Goal: Obtain resource: Download file/media

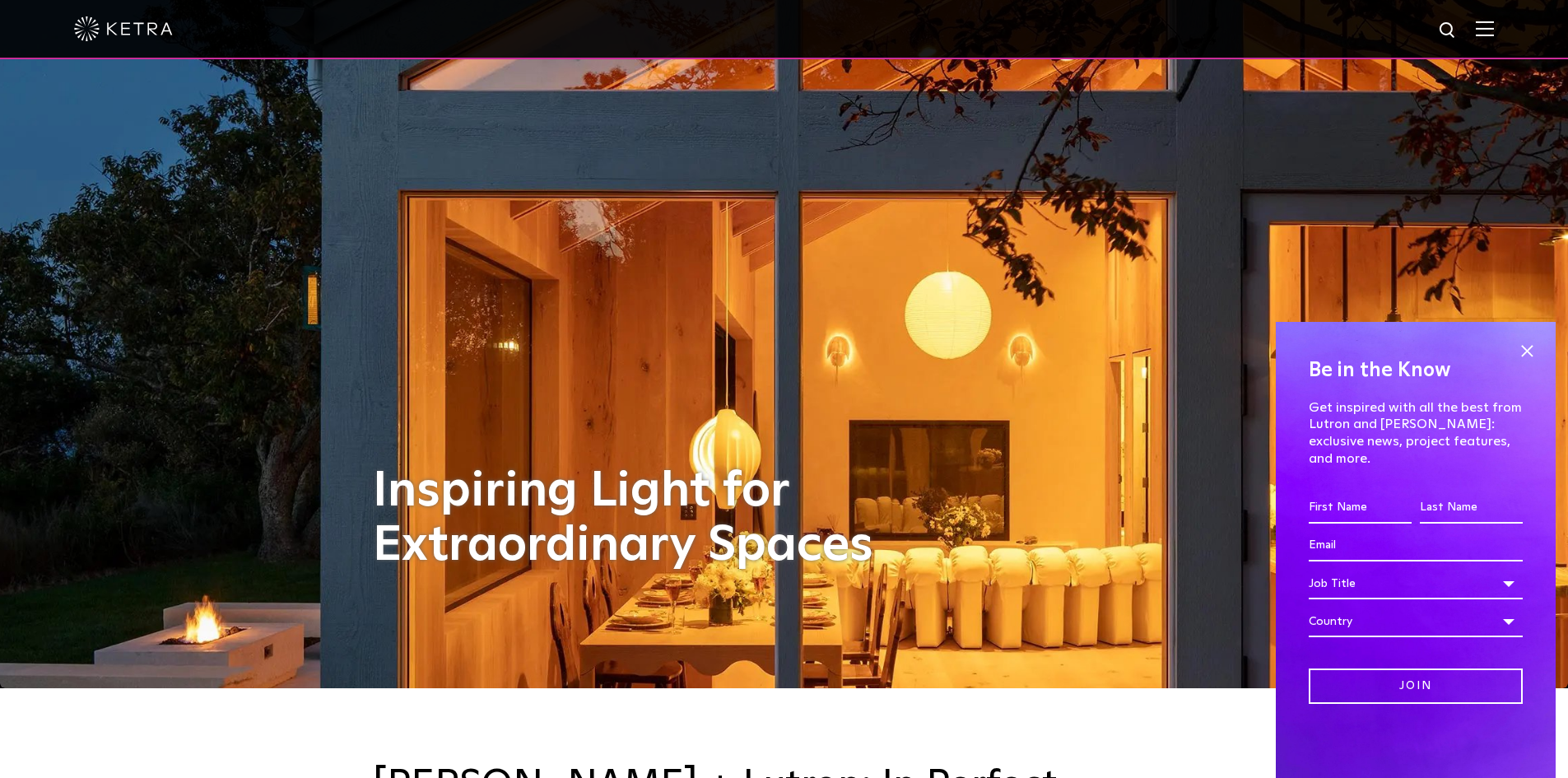
scroll to position [247, 0]
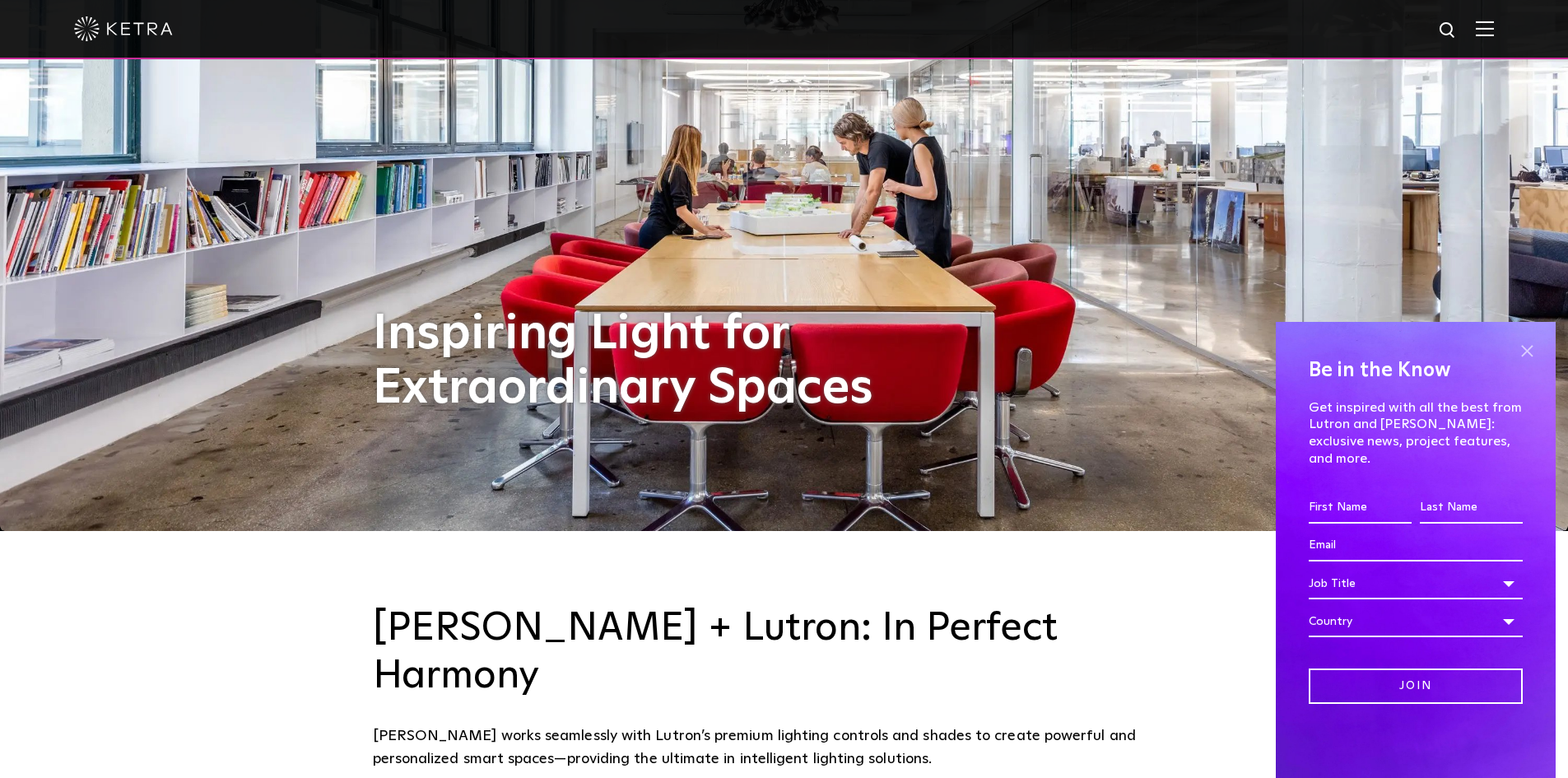
click at [1529, 363] on span at bounding box center [1527, 350] width 25 height 25
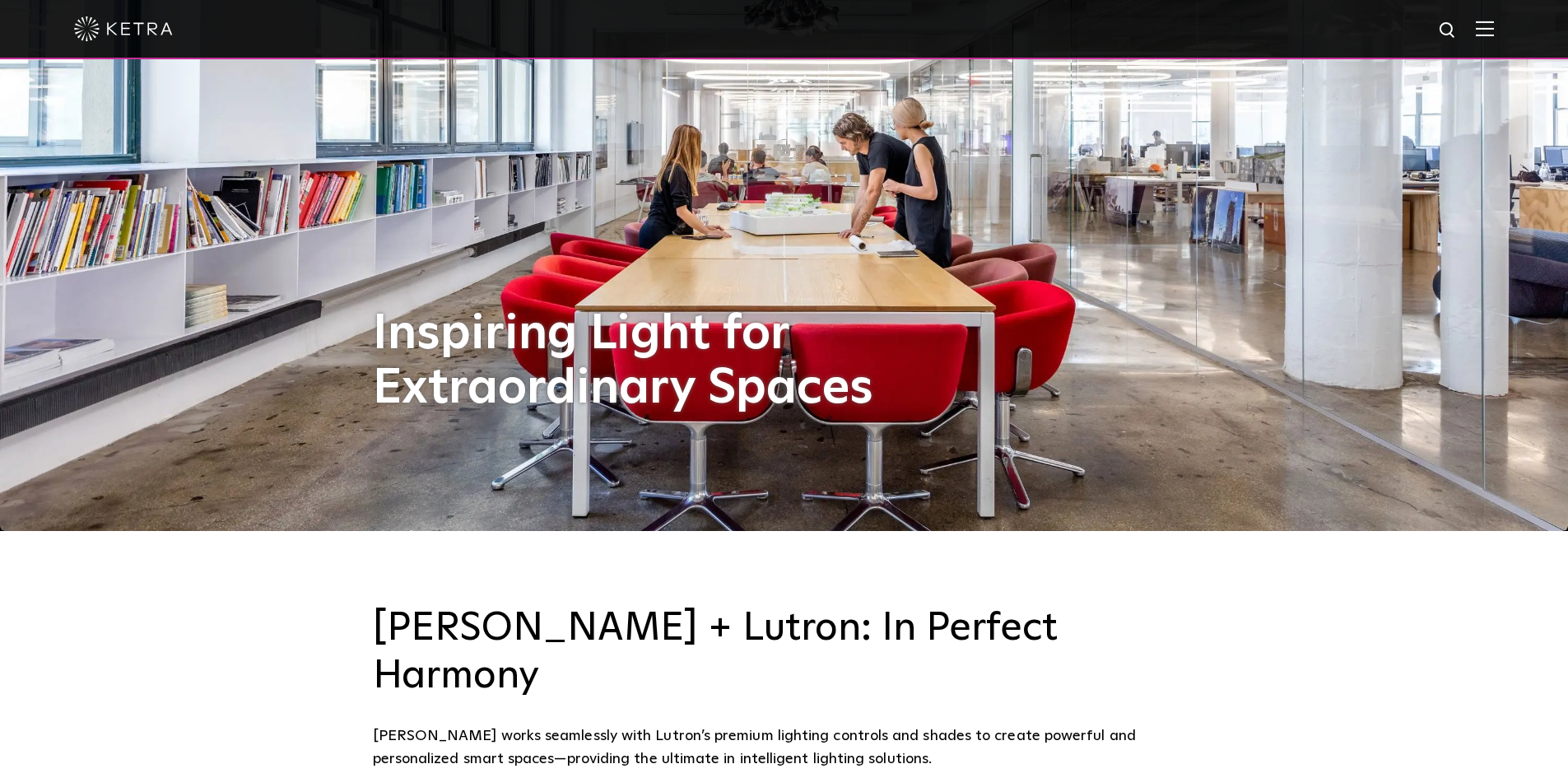
click at [307, 249] on img at bounding box center [784, 142] width 1568 height 778
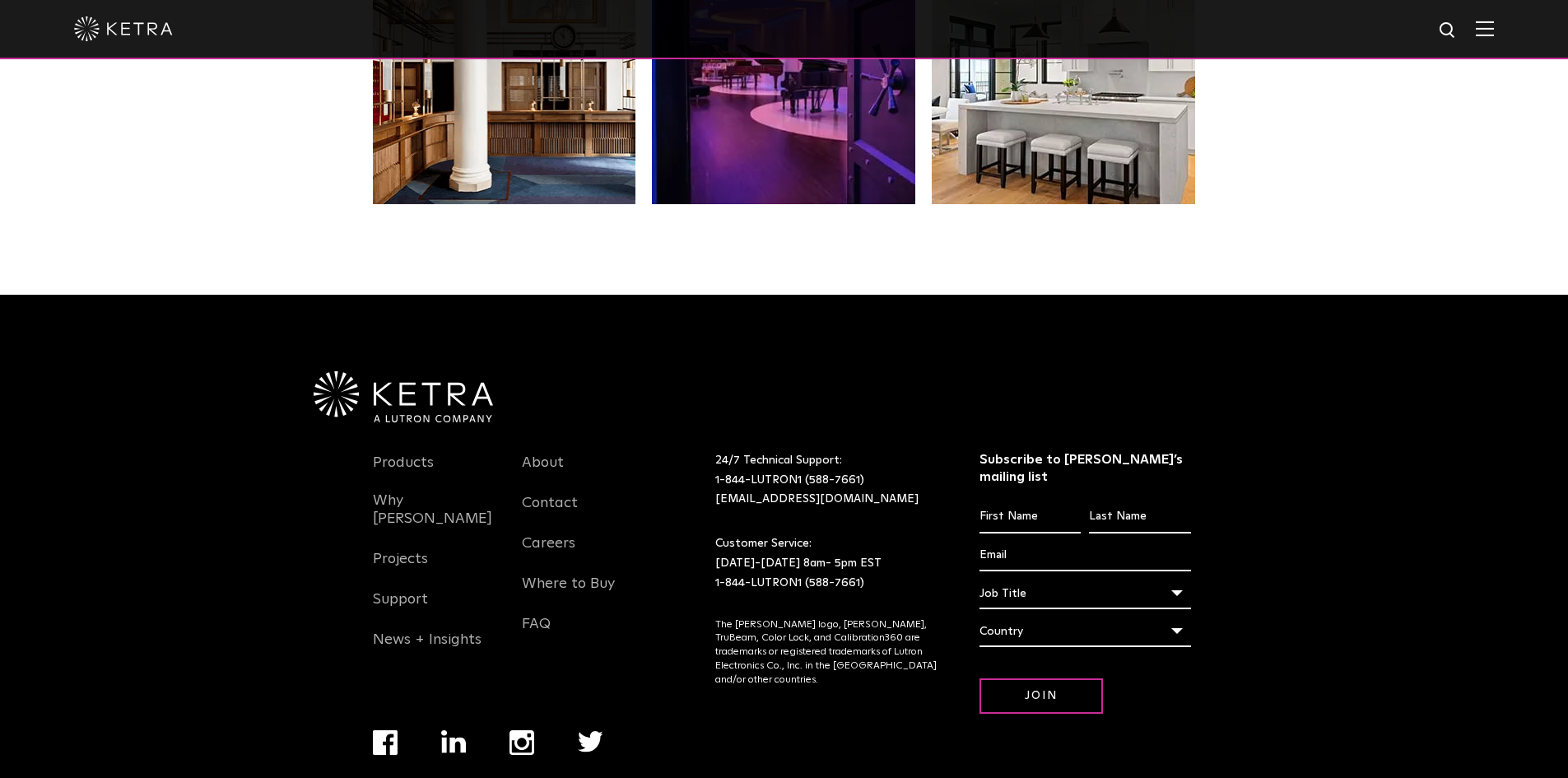
scroll to position [3463, 0]
click at [185, 425] on div "Products Why Ketra Projects Support News + Insights About Contact Careers Where…" at bounding box center [784, 565] width 1568 height 543
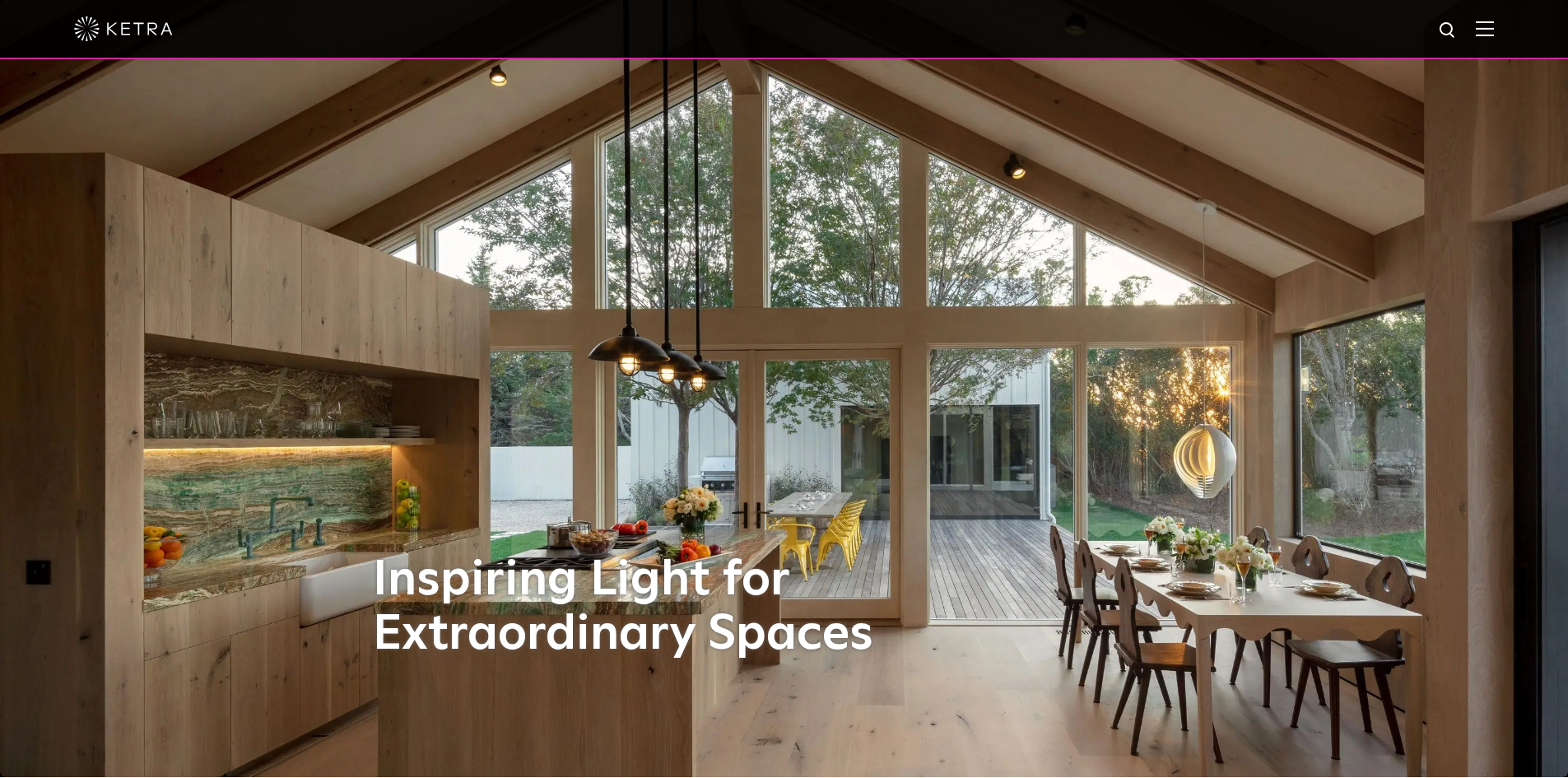
scroll to position [0, 0]
click at [1494, 32] on img at bounding box center [1484, 28] width 18 height 15
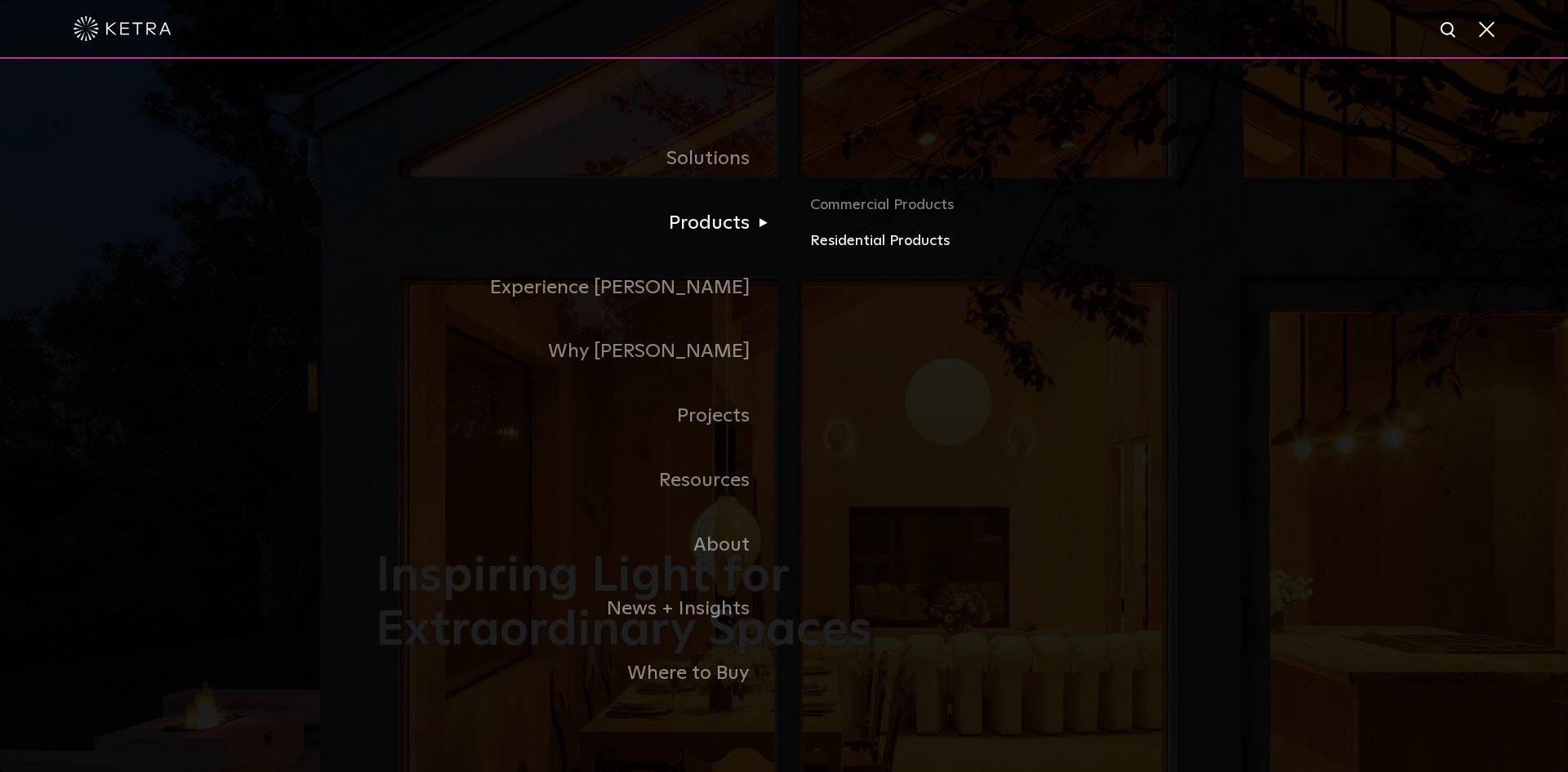
click at [829, 237] on link "Residential Products" at bounding box center [1001, 241] width 382 height 24
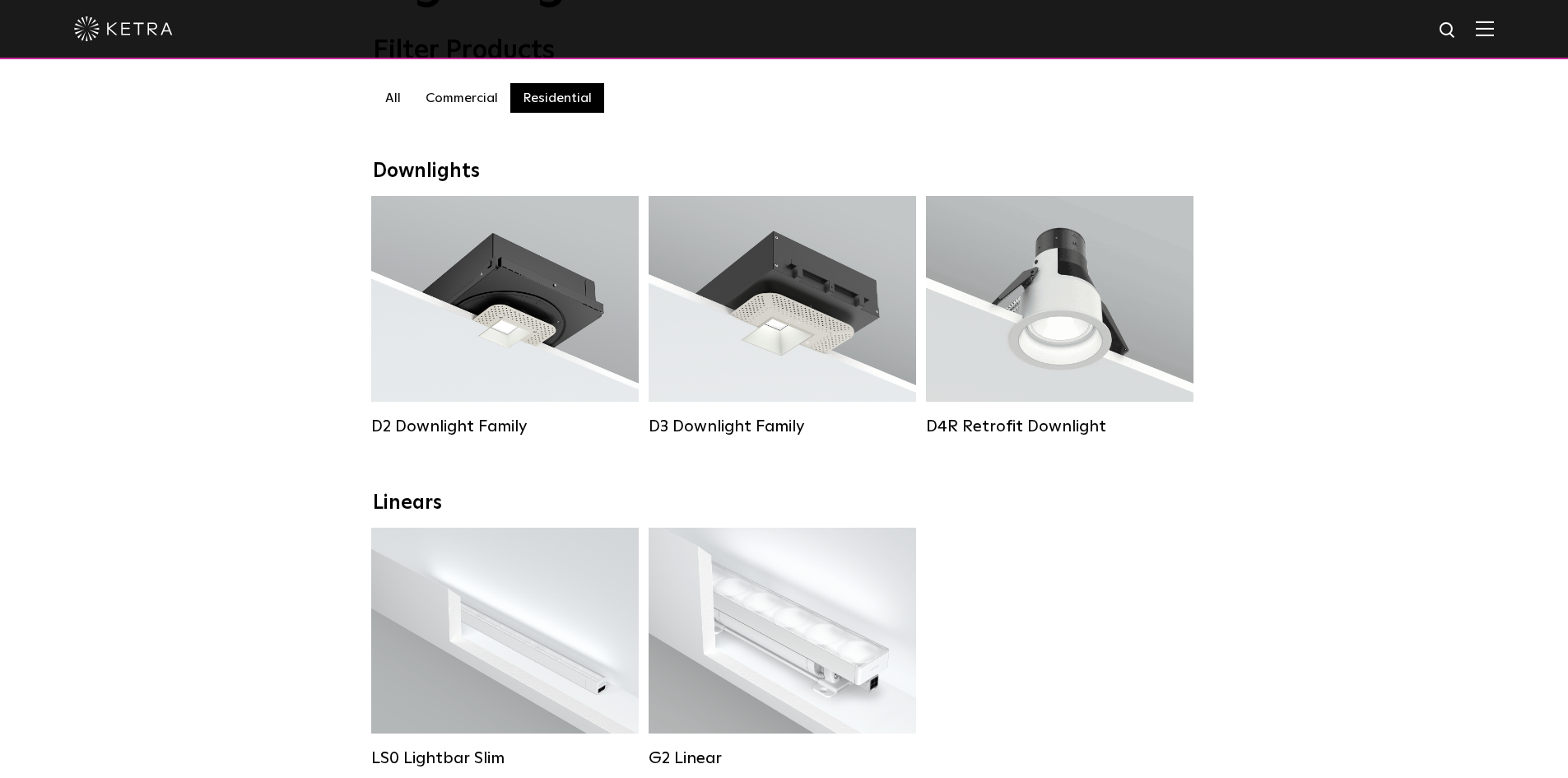
scroll to position [165, 0]
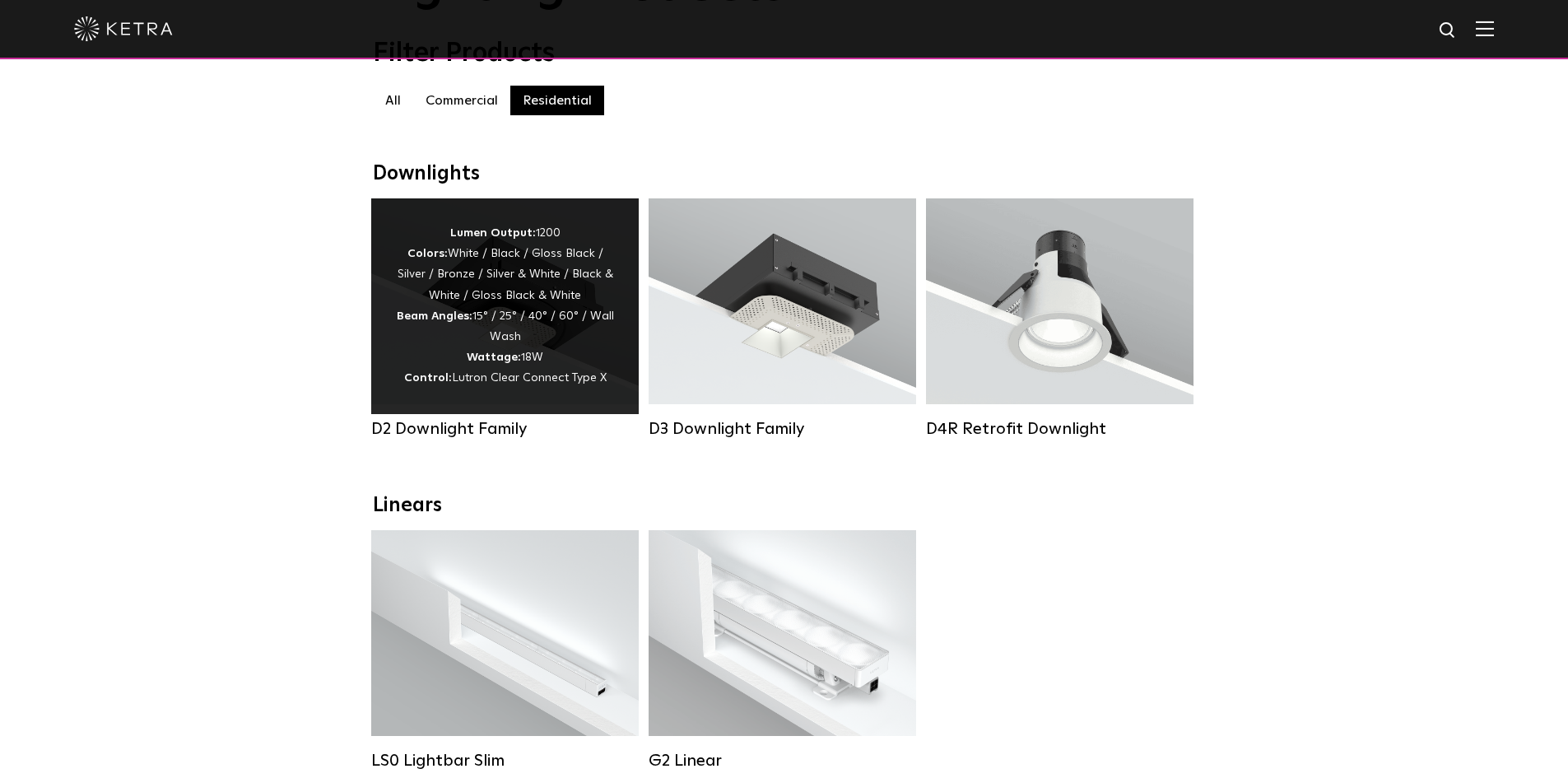
click at [520, 346] on div "Lumen Output: 1200 Colors: White / Black / Gloss Black / Silver / Bronze / Silv…" at bounding box center [504, 306] width 218 height 167
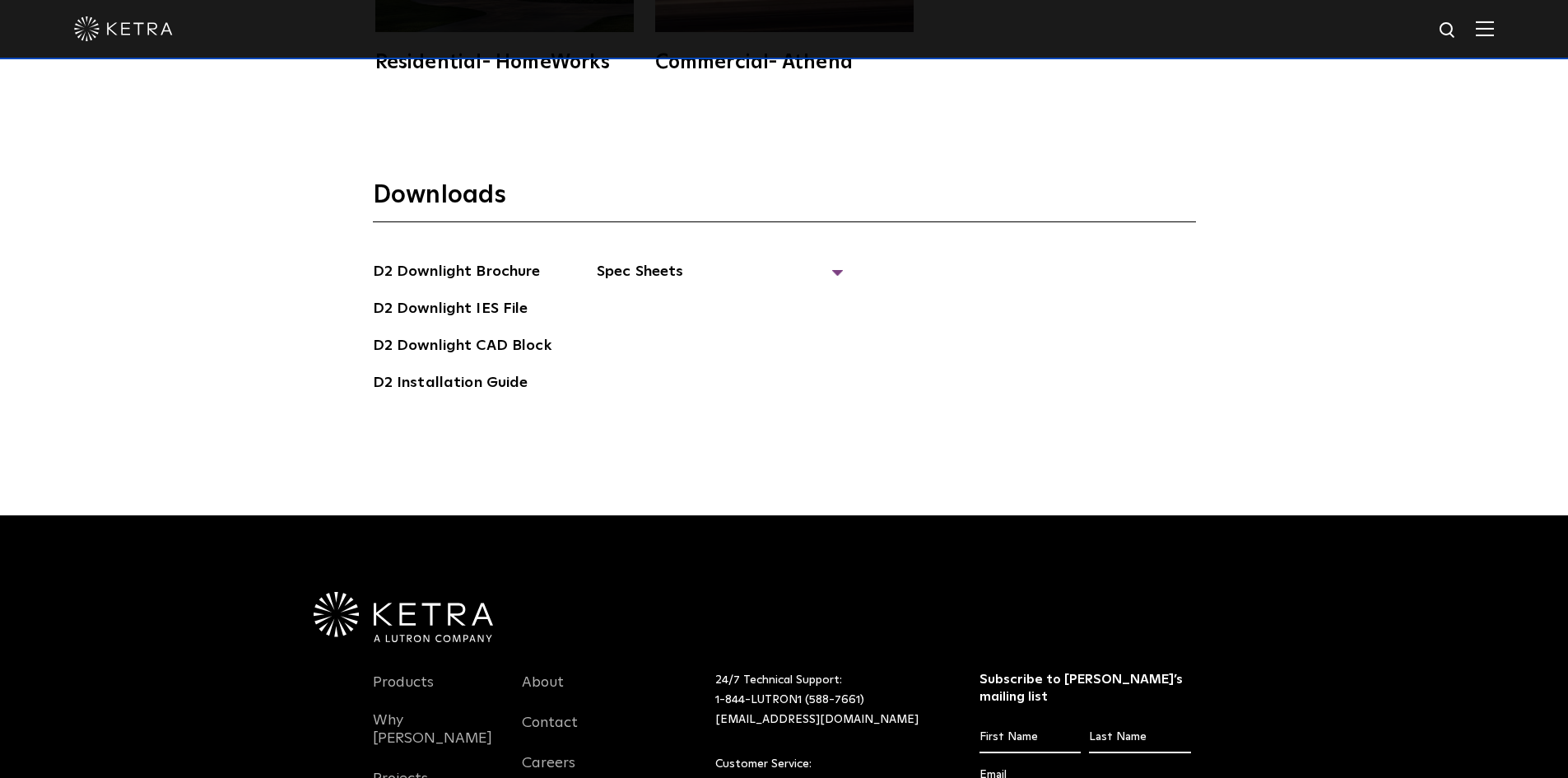
scroll to position [4858, 0]
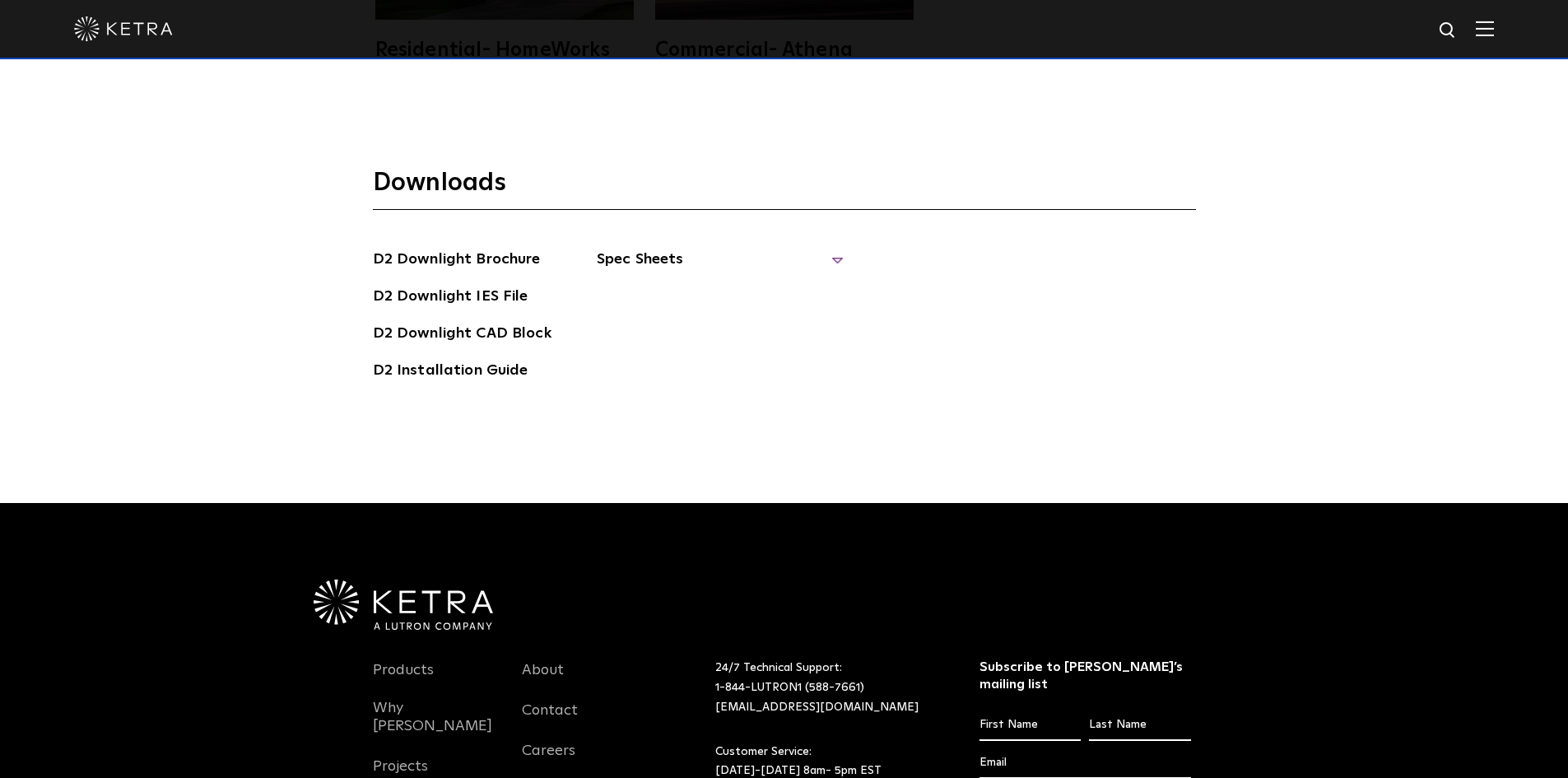
click at [625, 247] on span "Spec Sheets" at bounding box center [720, 266] width 247 height 37
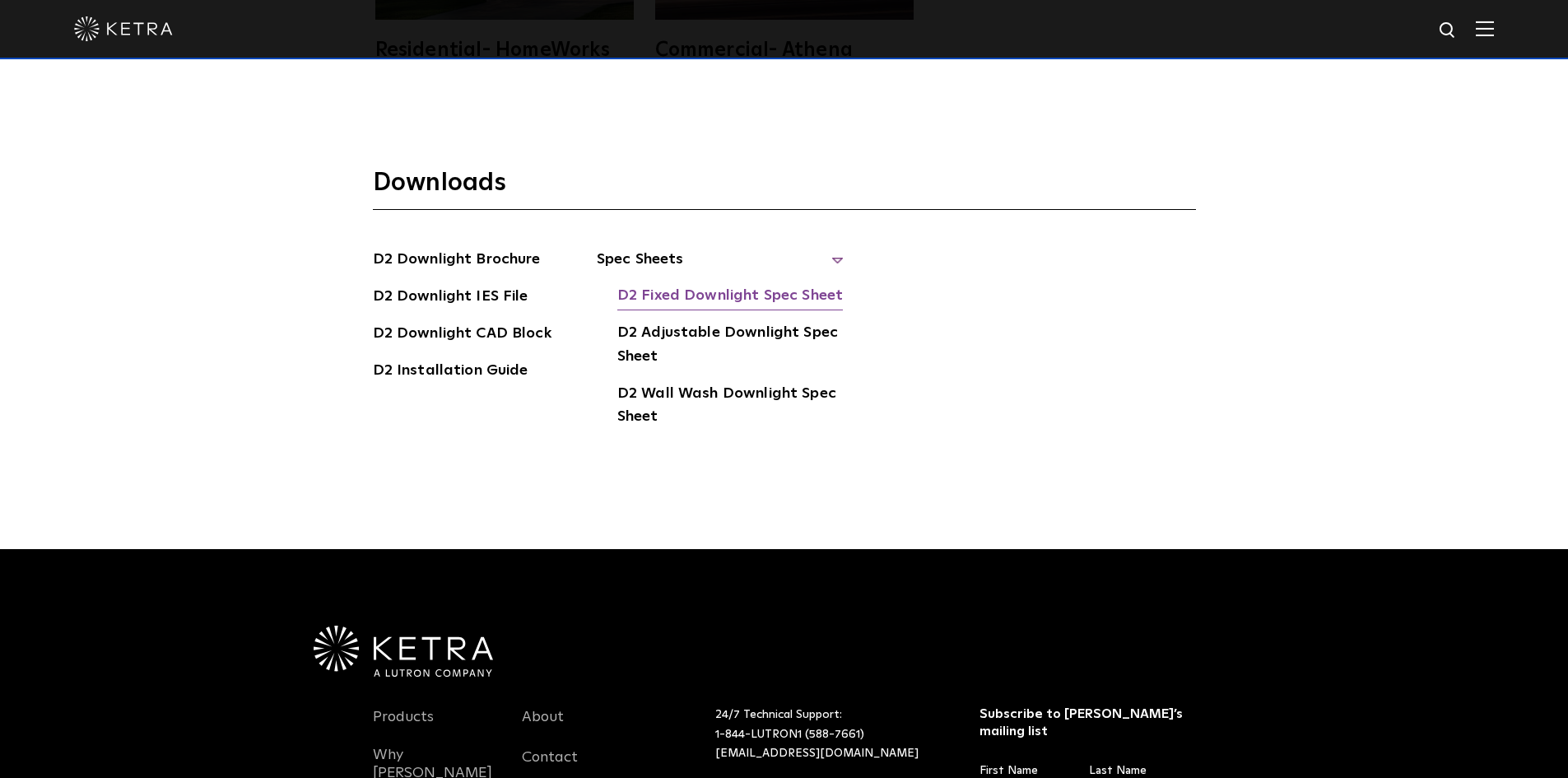
click at [655, 284] on link "D2 Fixed Downlight Spec Sheet" at bounding box center [730, 297] width 225 height 26
